Goal: Navigation & Orientation: Find specific page/section

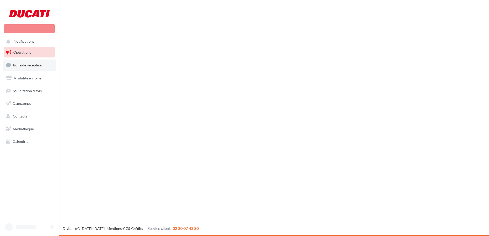
click at [22, 63] on link "Boîte de réception" at bounding box center [29, 65] width 53 height 11
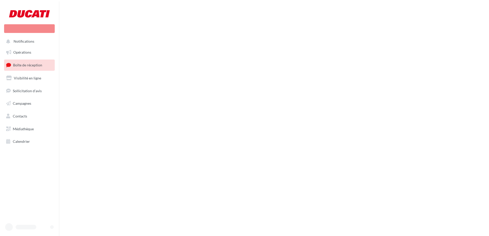
click at [24, 41] on span "Notifications" at bounding box center [24, 41] width 21 height 4
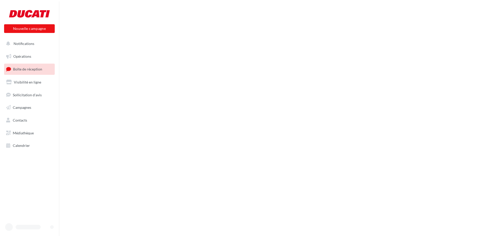
click at [10, 41] on icon at bounding box center [8, 43] width 5 height 7
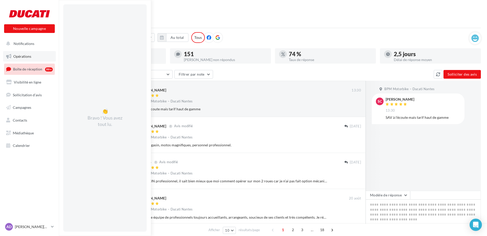
click at [22, 53] on link "Opérations" at bounding box center [29, 56] width 53 height 11
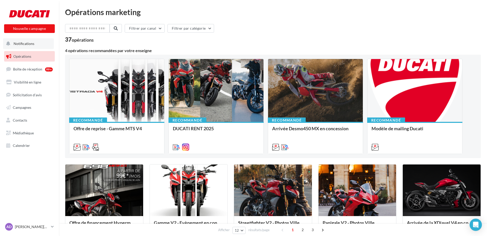
click at [24, 42] on span "Notifications" at bounding box center [24, 43] width 21 height 4
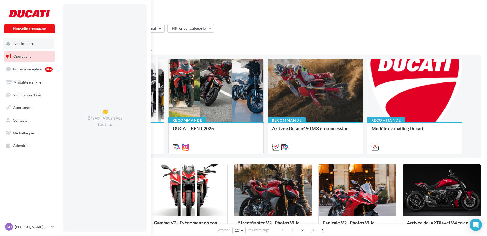
click at [25, 44] on span "Notifications" at bounding box center [24, 43] width 21 height 4
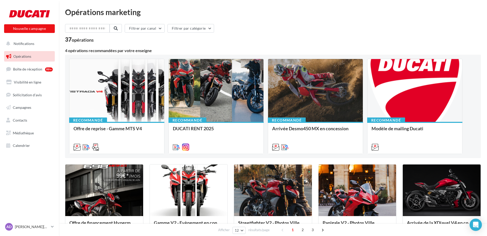
click at [23, 54] on span "Opérations" at bounding box center [22, 56] width 18 height 4
click at [24, 46] on button "Notifications" at bounding box center [28, 43] width 51 height 11
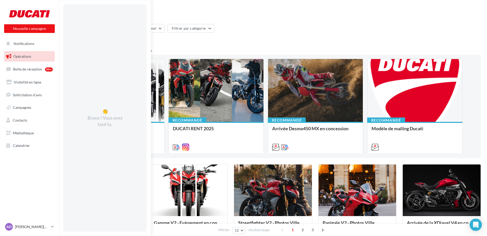
click at [22, 54] on span "Opérations" at bounding box center [22, 56] width 18 height 4
